Goal: Transaction & Acquisition: Book appointment/travel/reservation

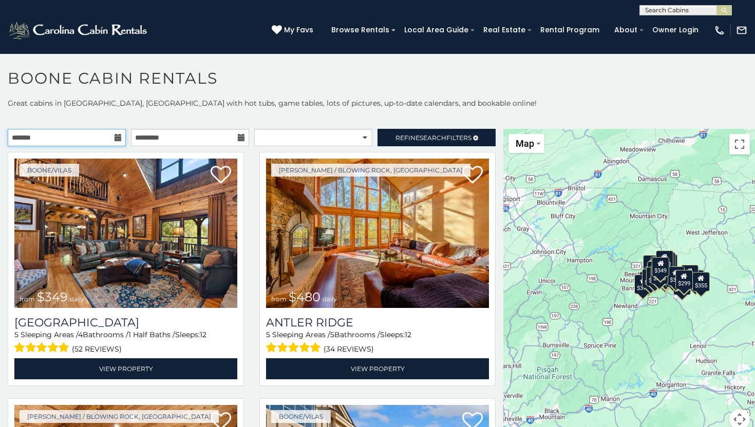
click at [92, 141] on input "text" at bounding box center [67, 137] width 118 height 17
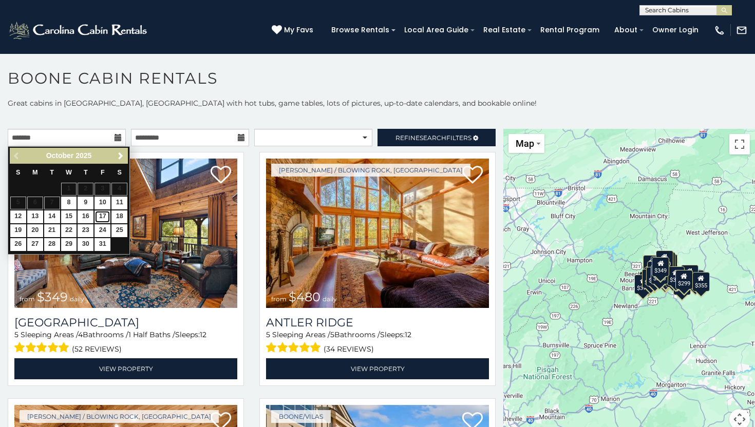
click at [103, 214] on link "17" at bounding box center [103, 217] width 16 height 13
type input "**********"
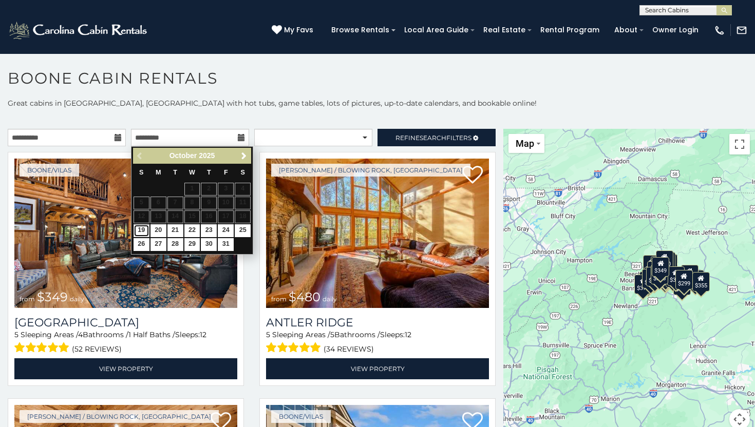
click at [139, 231] on link "19" at bounding box center [142, 230] width 16 height 13
type input "**********"
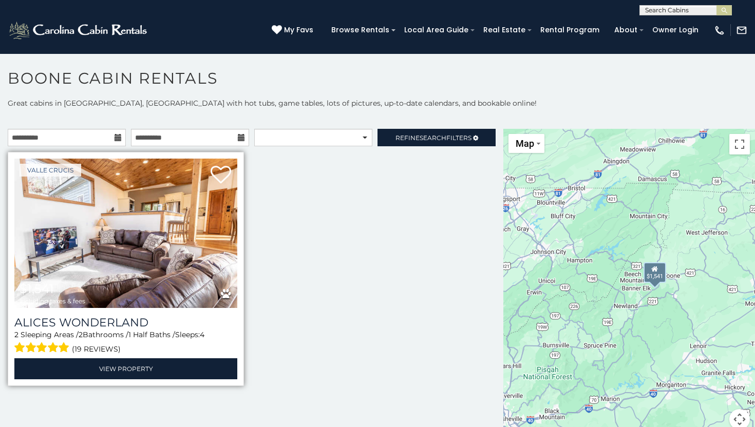
click at [216, 235] on img at bounding box center [125, 233] width 223 height 149
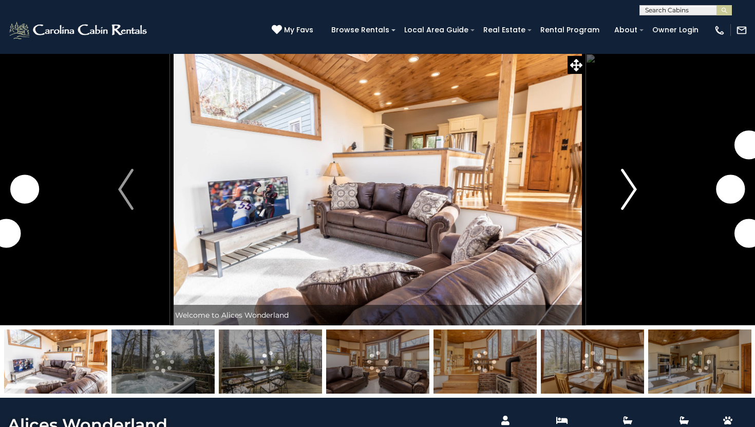
click at [628, 192] on img "Next" at bounding box center [629, 189] width 15 height 41
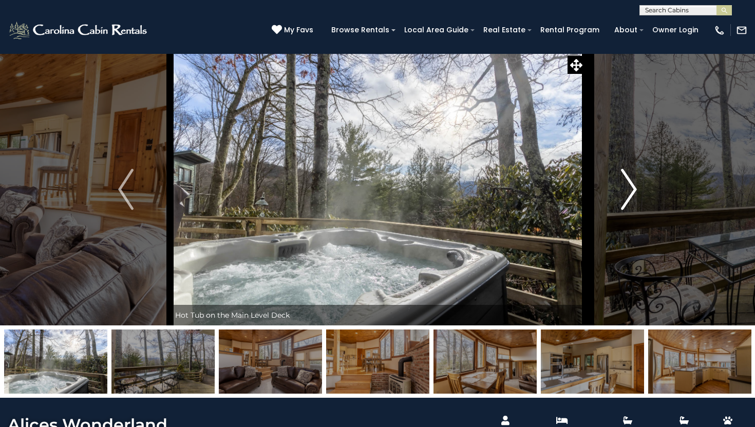
click at [628, 192] on img "Next" at bounding box center [629, 189] width 15 height 41
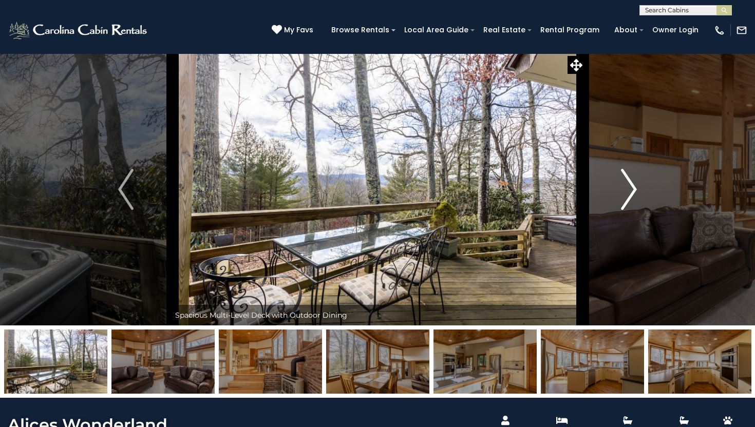
click at [628, 192] on img "Next" at bounding box center [629, 189] width 15 height 41
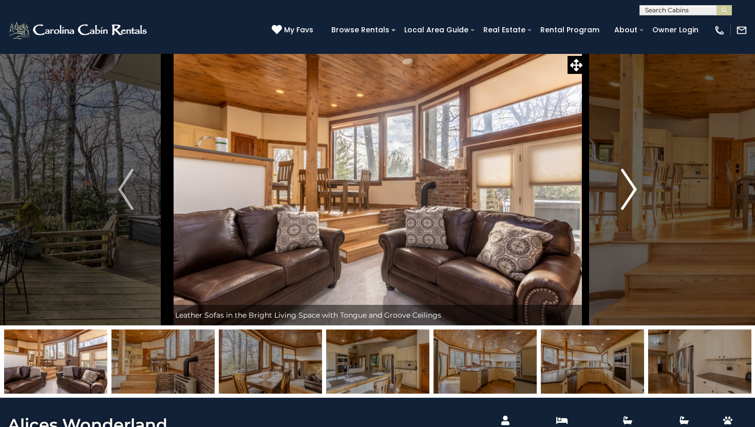
click at [628, 192] on img "Next" at bounding box center [629, 189] width 15 height 41
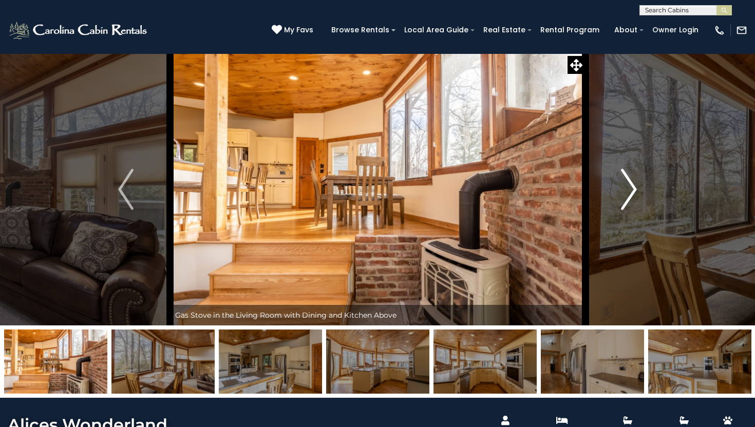
click at [628, 192] on img "Next" at bounding box center [629, 189] width 15 height 41
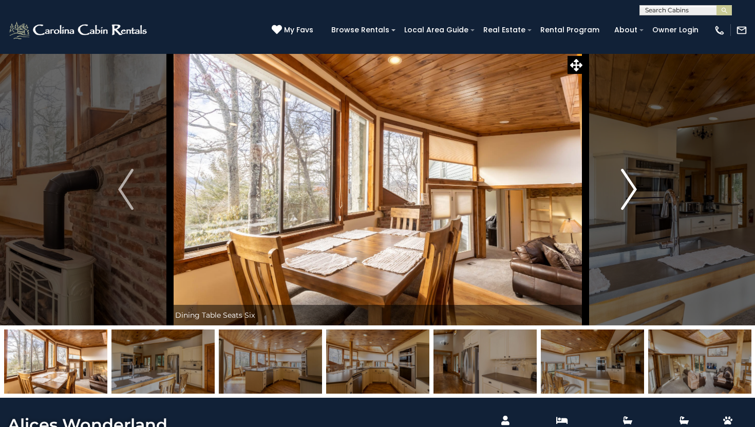
click at [628, 192] on img "Next" at bounding box center [629, 189] width 15 height 41
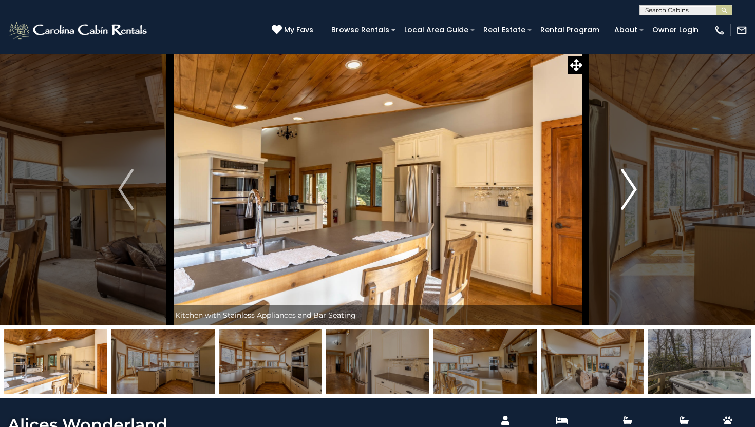
click at [628, 192] on img "Next" at bounding box center [629, 189] width 15 height 41
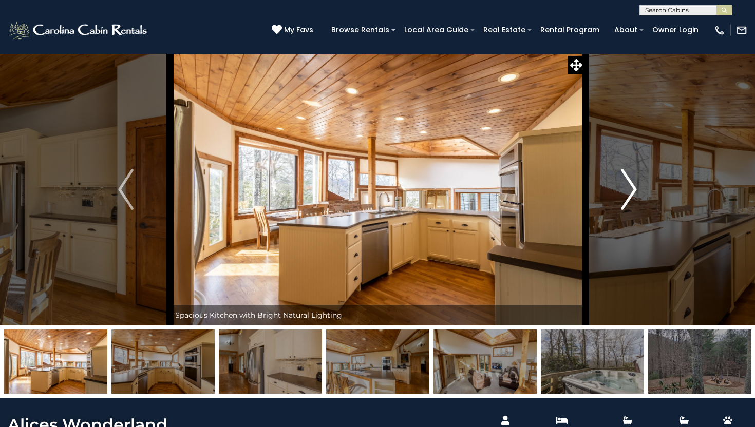
click at [628, 192] on img "Next" at bounding box center [629, 189] width 15 height 41
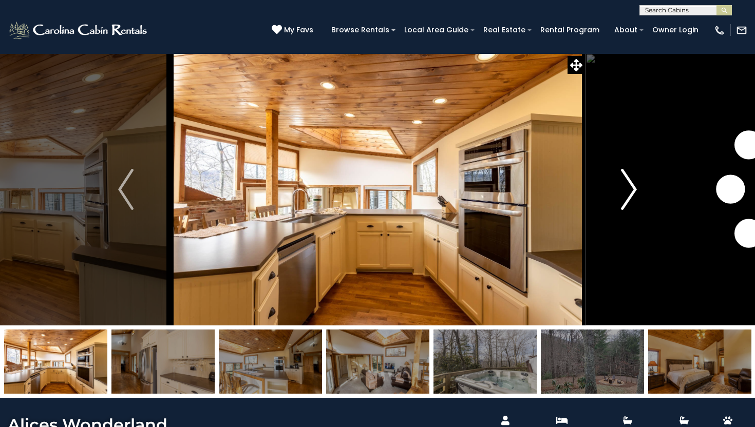
click at [628, 192] on img "Next" at bounding box center [629, 189] width 15 height 41
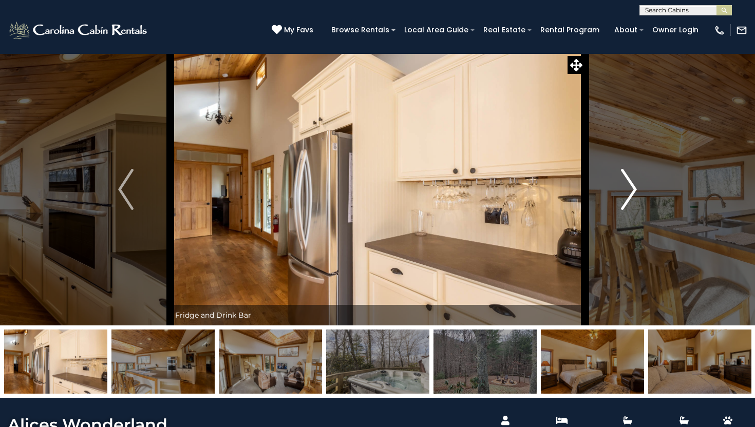
click at [628, 192] on img "Next" at bounding box center [629, 189] width 15 height 41
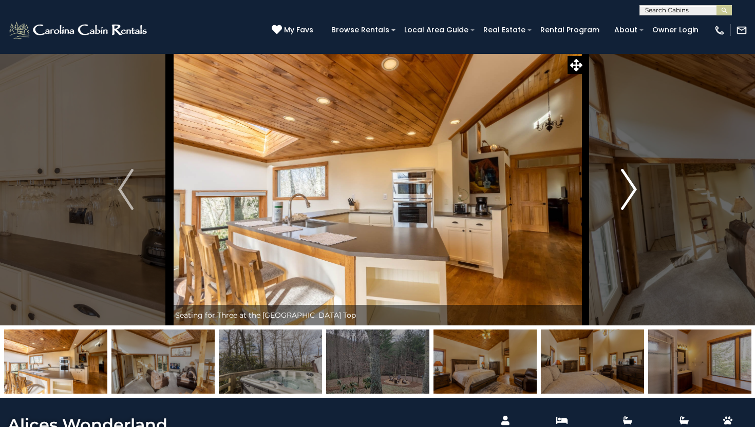
click at [628, 192] on img "Next" at bounding box center [629, 189] width 15 height 41
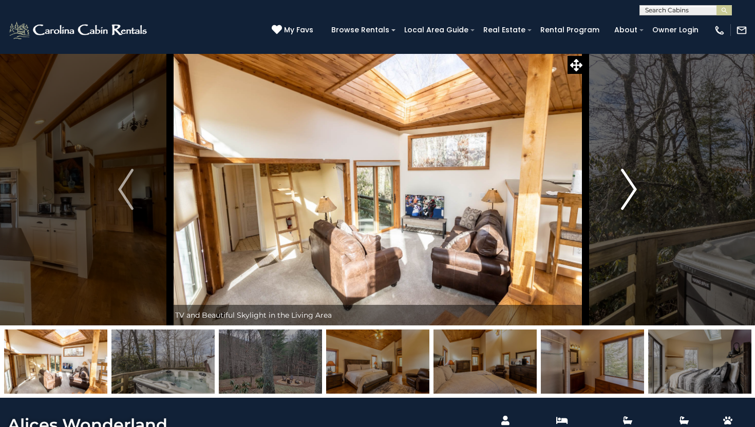
click at [628, 192] on img "Next" at bounding box center [629, 189] width 15 height 41
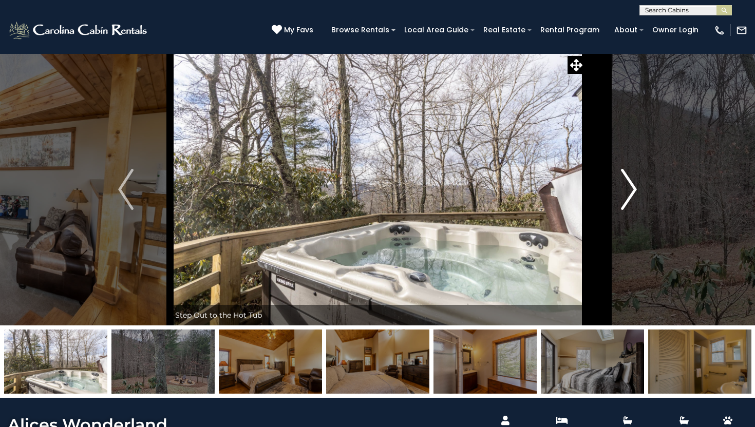
click at [628, 192] on img "Next" at bounding box center [629, 189] width 15 height 41
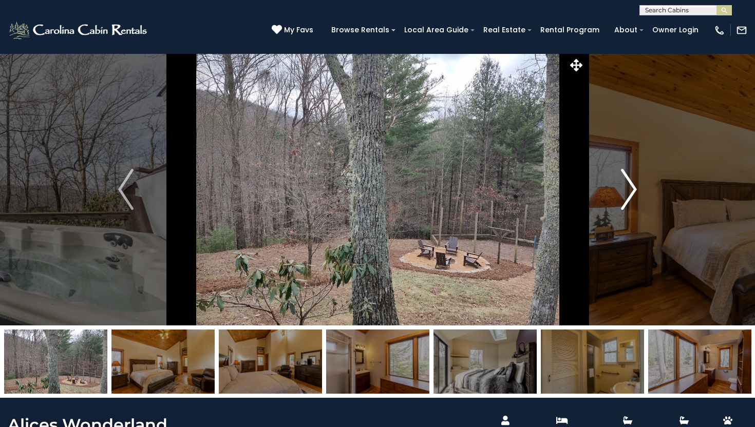
click at [628, 192] on img "Next" at bounding box center [629, 189] width 15 height 41
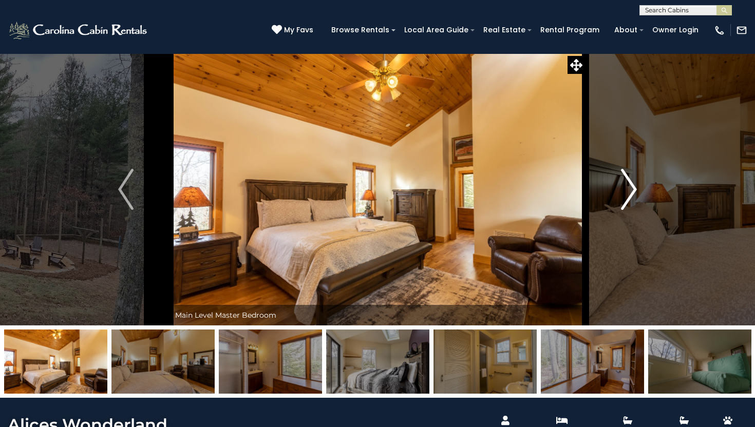
click at [628, 192] on img "Next" at bounding box center [629, 189] width 15 height 41
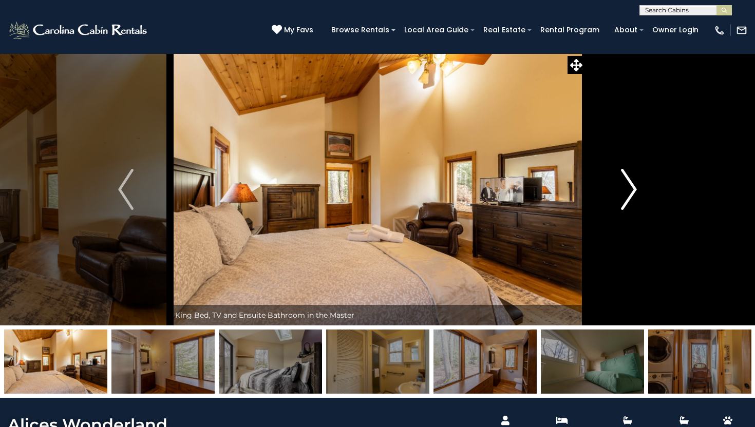
click at [628, 192] on img "Next" at bounding box center [629, 189] width 15 height 41
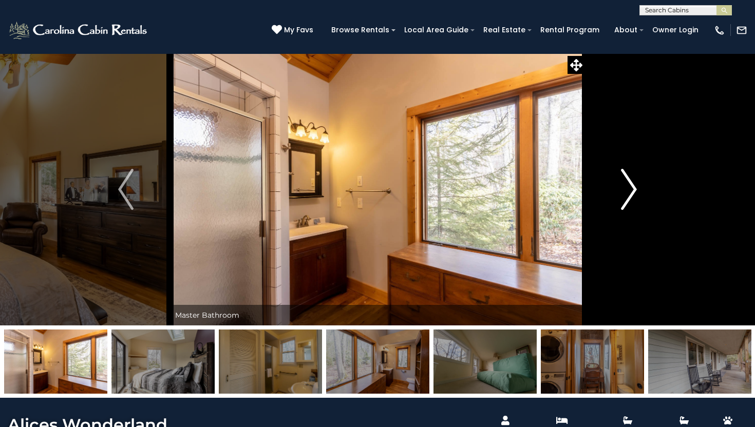
click at [628, 192] on img "Next" at bounding box center [629, 189] width 15 height 41
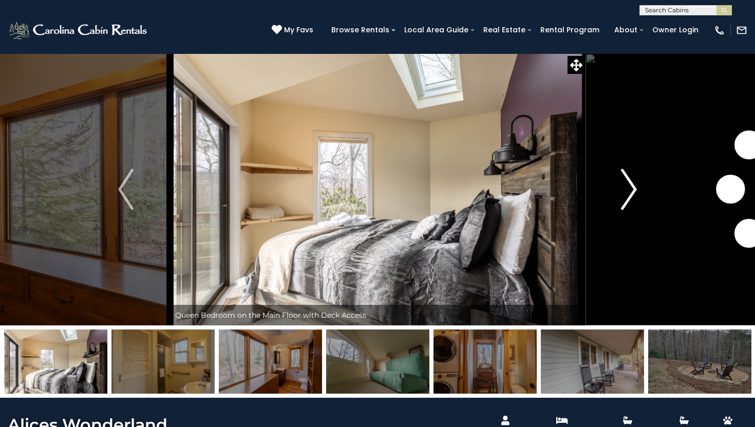
click at [628, 192] on img "Next" at bounding box center [629, 189] width 15 height 41
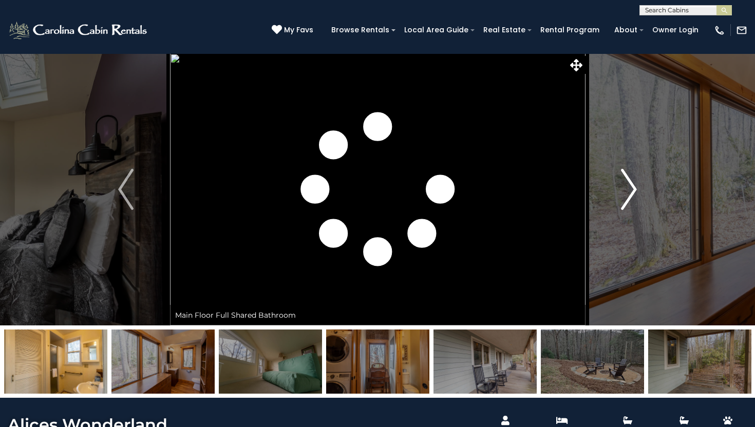
click at [628, 192] on img "Next" at bounding box center [629, 189] width 15 height 41
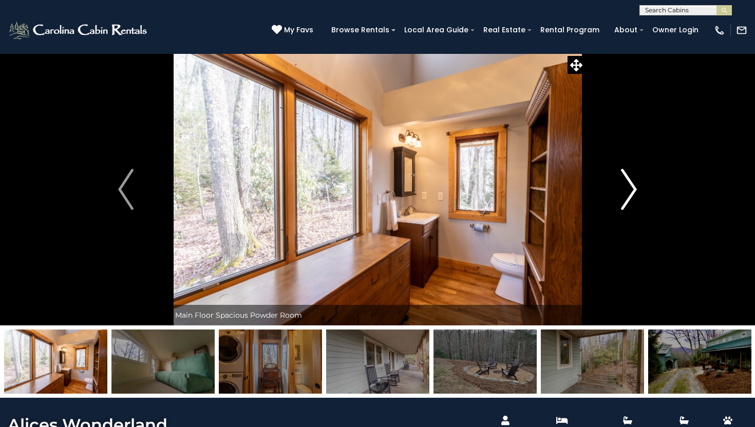
click at [628, 192] on img "Next" at bounding box center [629, 189] width 15 height 41
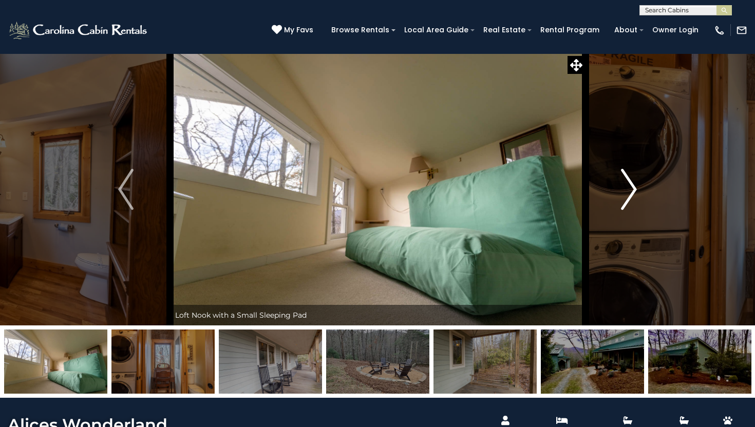
click at [628, 192] on img "Next" at bounding box center [629, 189] width 15 height 41
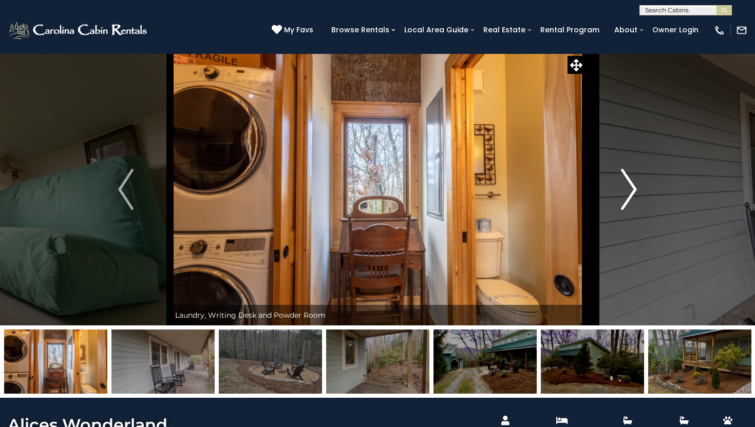
click at [628, 192] on img "Next" at bounding box center [629, 189] width 15 height 41
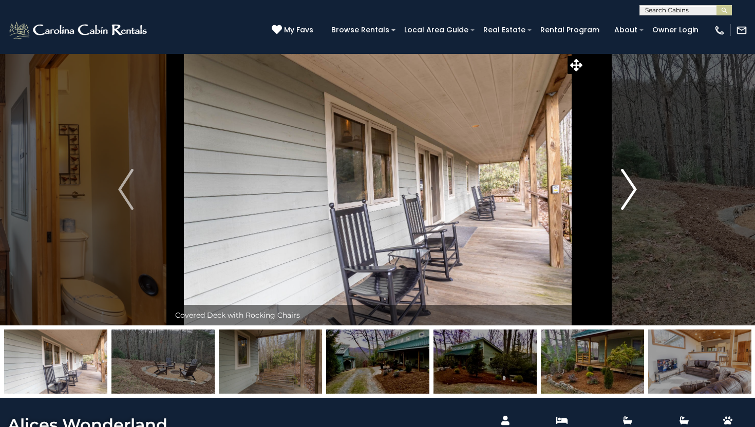
click at [628, 192] on img "Next" at bounding box center [629, 189] width 15 height 41
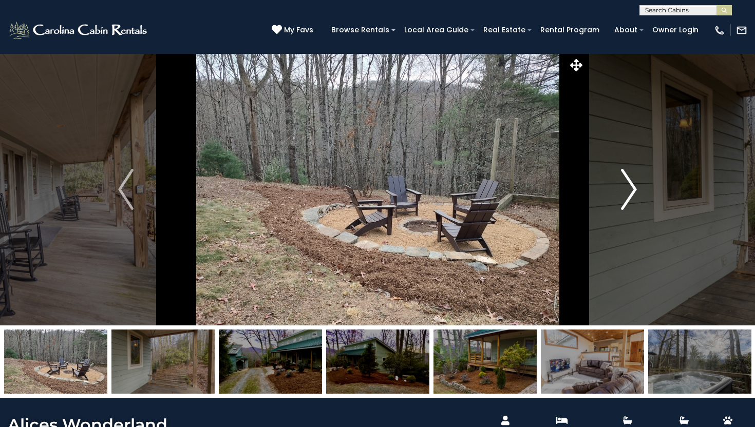
click at [628, 192] on img "Next" at bounding box center [629, 189] width 15 height 41
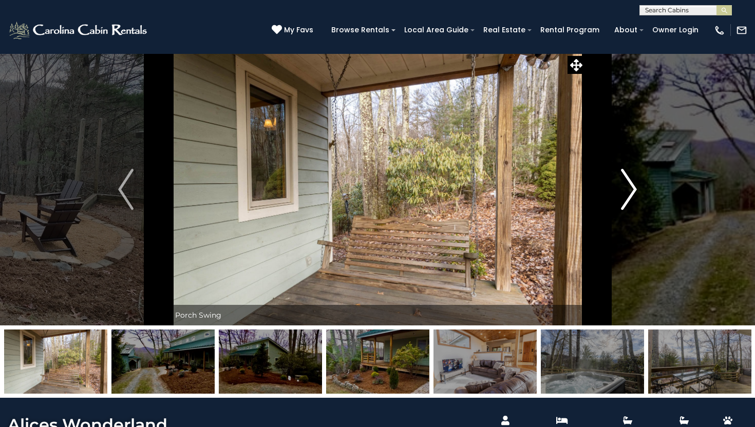
click at [628, 192] on img "Next" at bounding box center [629, 189] width 15 height 41
